Goal: Navigation & Orientation: Find specific page/section

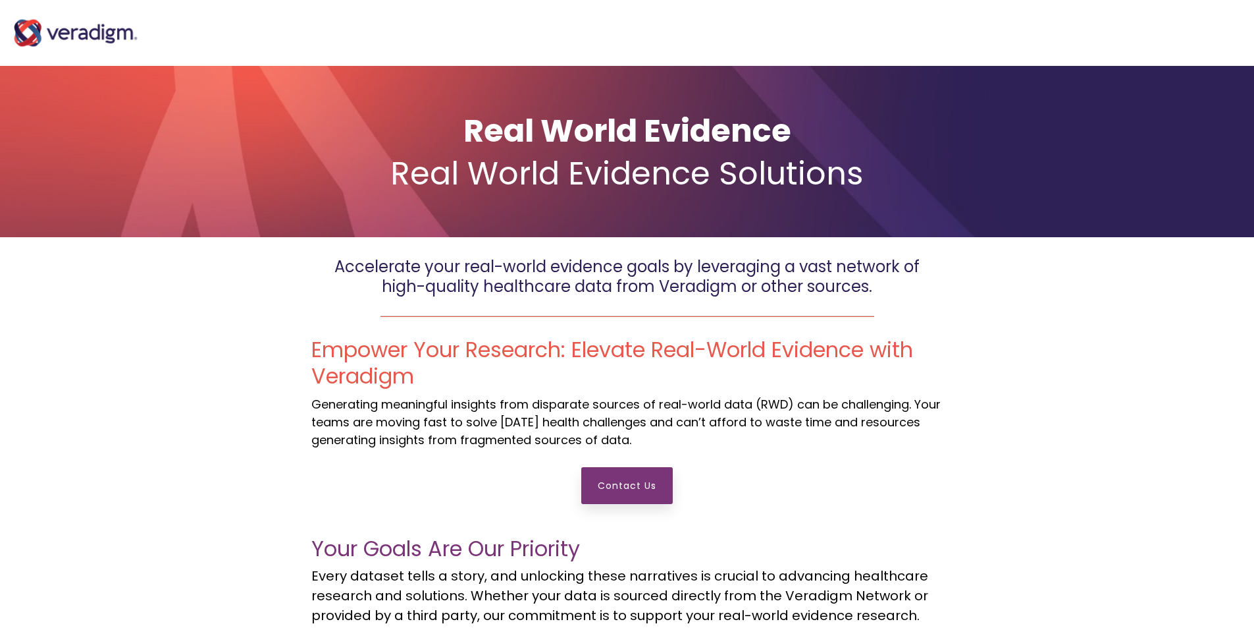
click at [76, 35] on img at bounding box center [76, 33] width 132 height 53
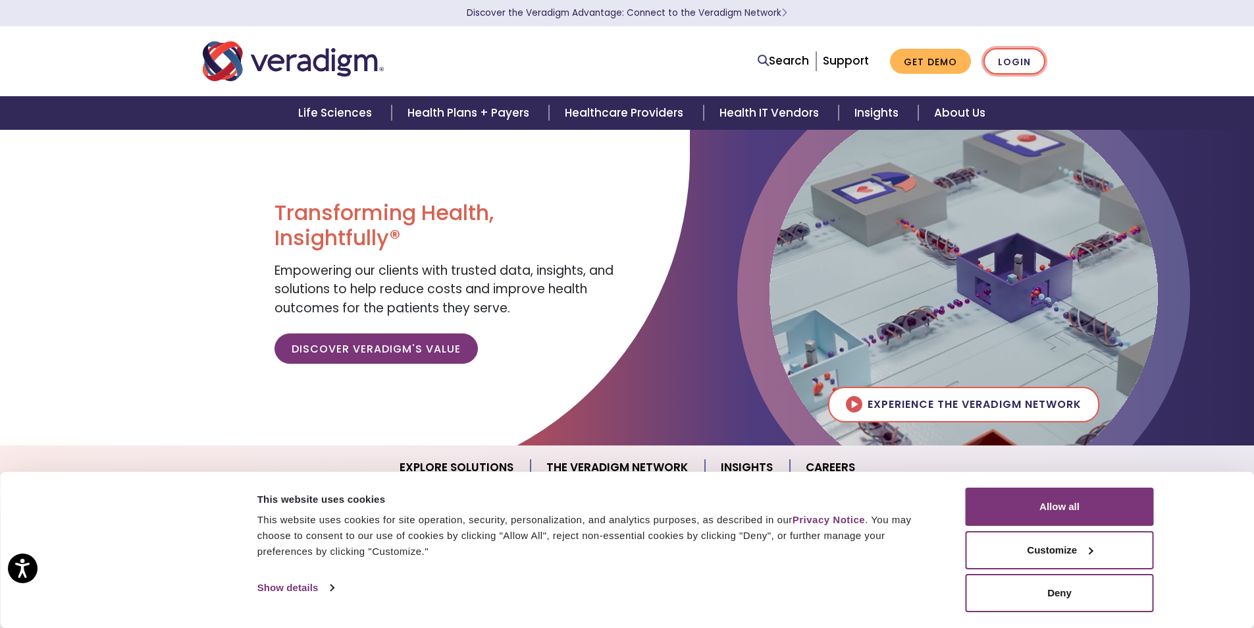
click at [1018, 63] on link "Login" at bounding box center [1015, 61] width 62 height 27
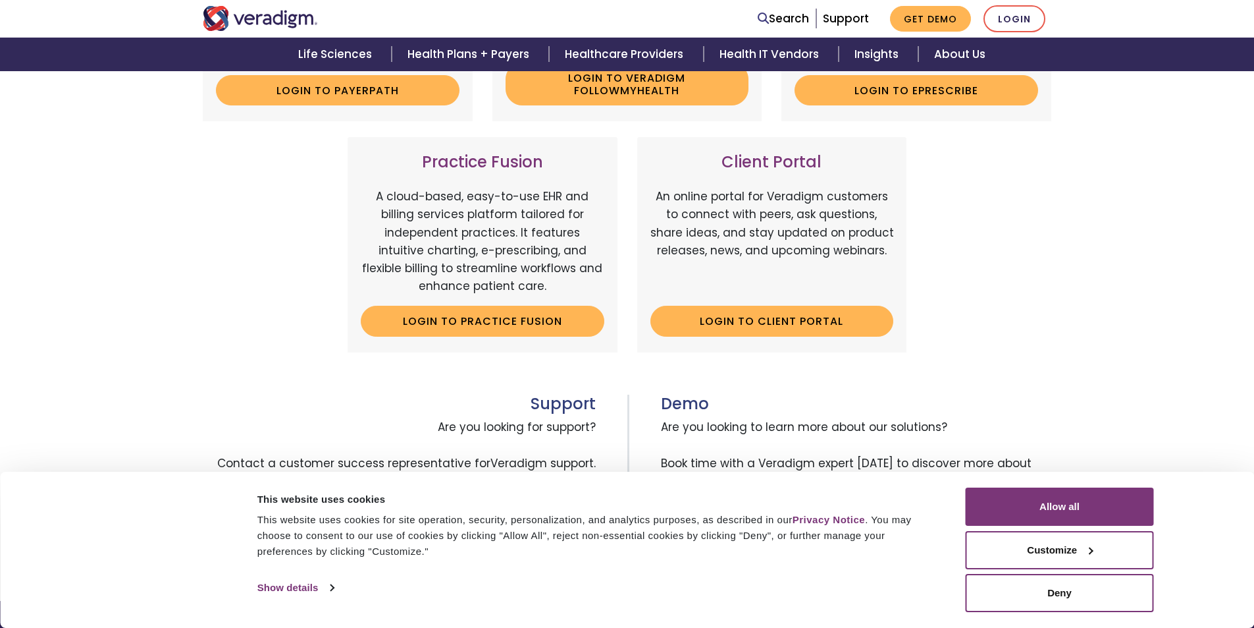
scroll to position [66, 0]
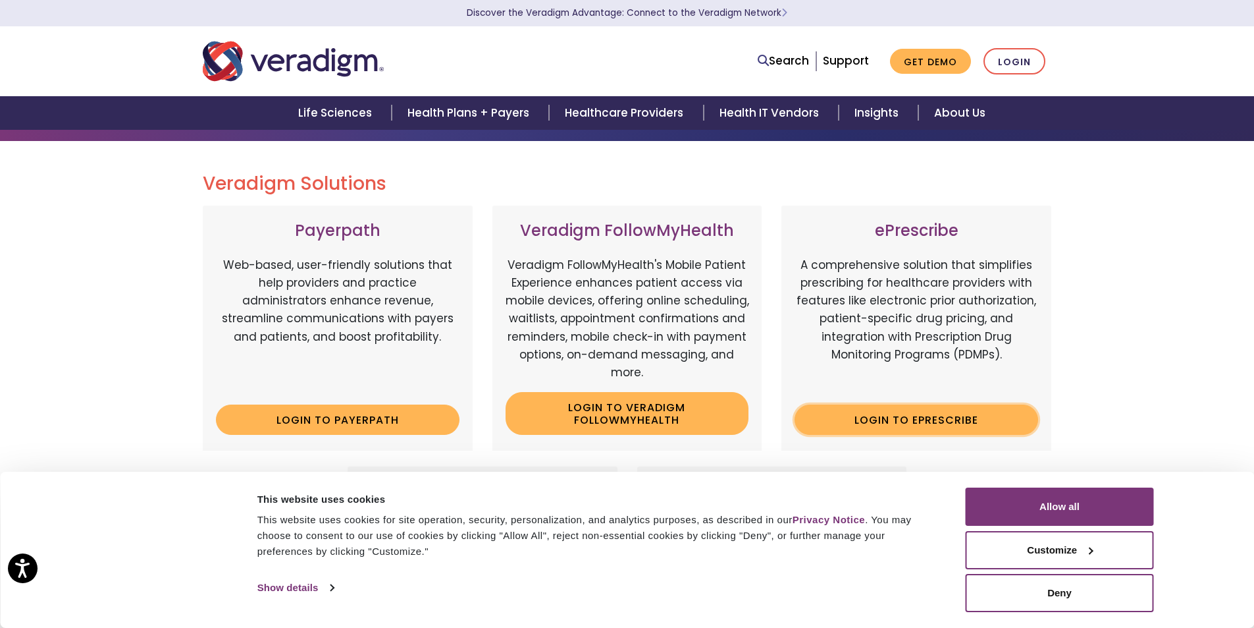
click at [864, 421] on link "Login to ePrescribe" at bounding box center [917, 419] width 244 height 30
